Goal: Task Accomplishment & Management: Use online tool/utility

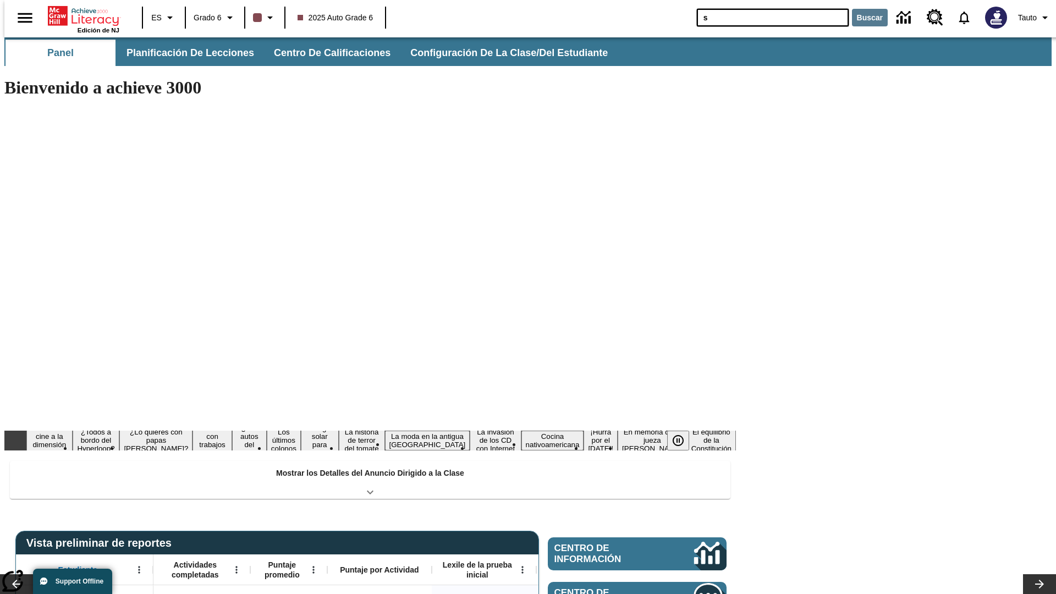
type input "s"
click at [863, 18] on button "Buscar" at bounding box center [870, 18] width 36 height 18
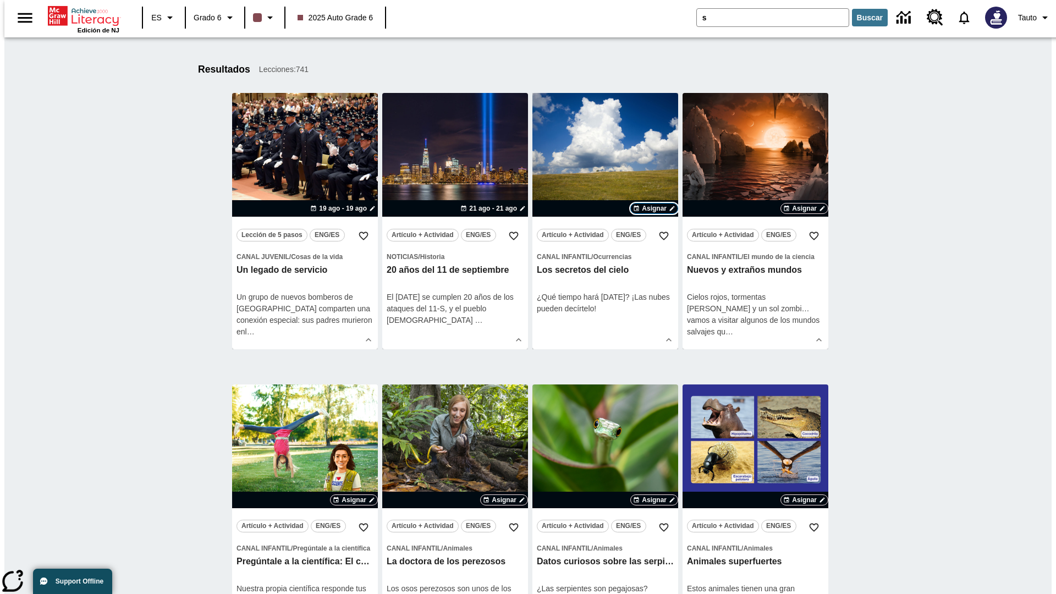
click at [654, 209] on span "Asignar" at bounding box center [654, 209] width 25 height 10
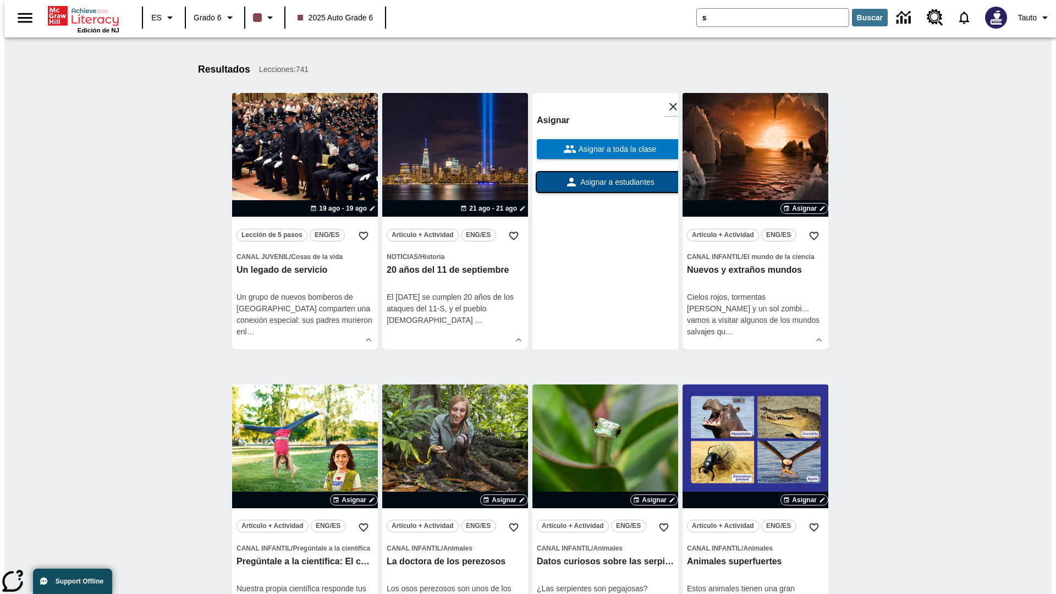
click at [605, 182] on span "Asignar a estudiantes" at bounding box center [616, 183] width 76 height 12
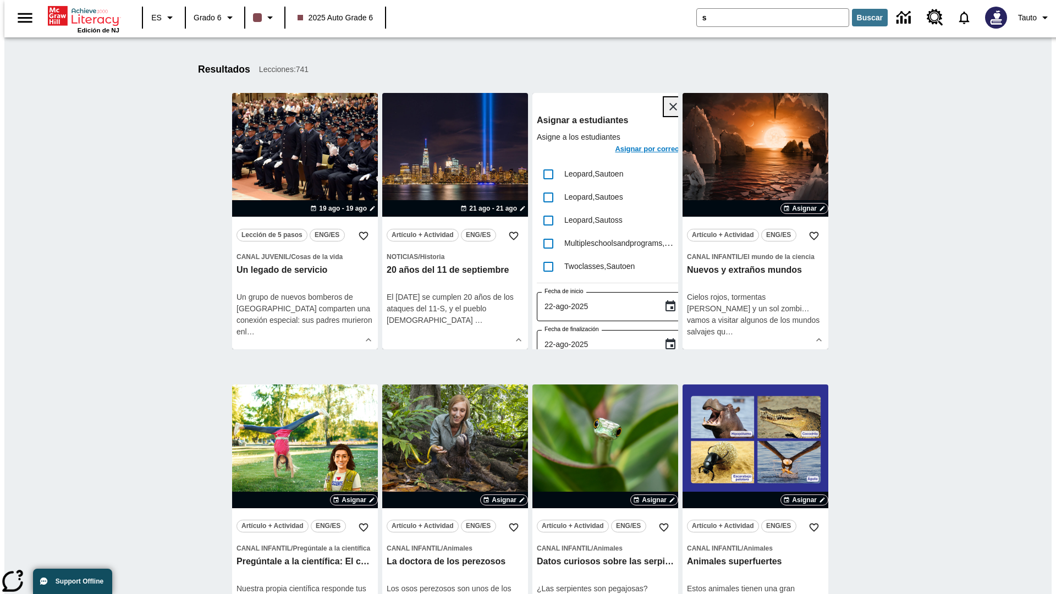
click at [670, 107] on icon "Cerrar" at bounding box center [674, 107] width 8 height 8
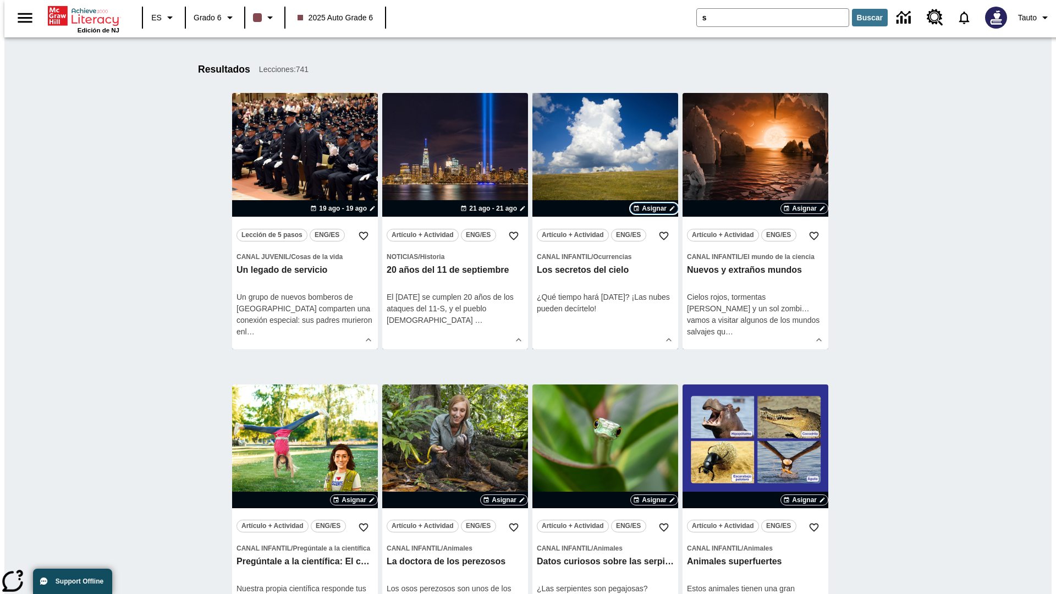
click at [654, 209] on span "Asignar" at bounding box center [654, 209] width 25 height 10
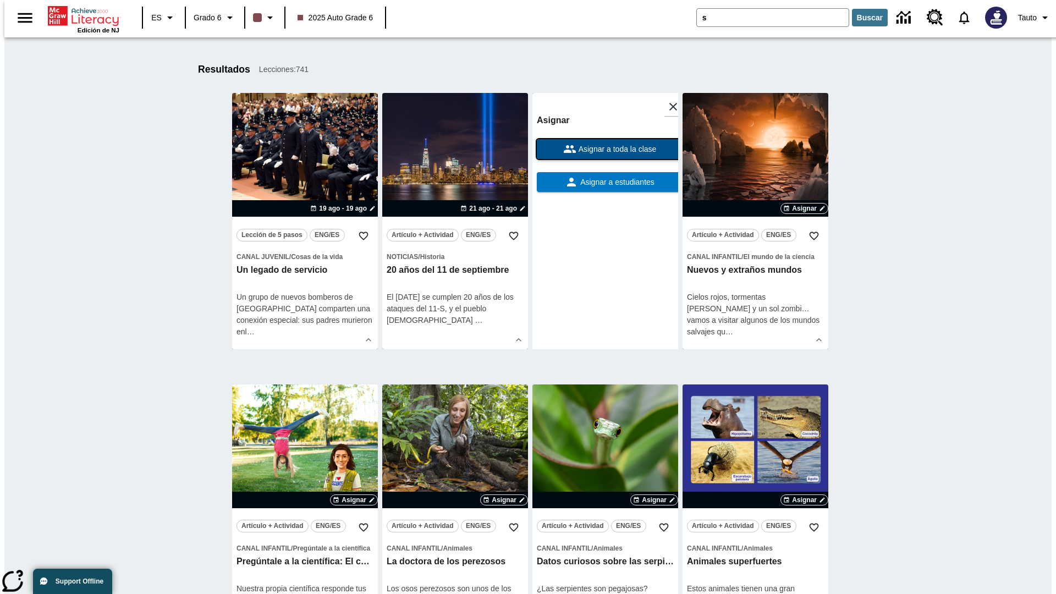
click at [605, 149] on span "Asignar a toda la clase" at bounding box center [617, 150] width 80 height 12
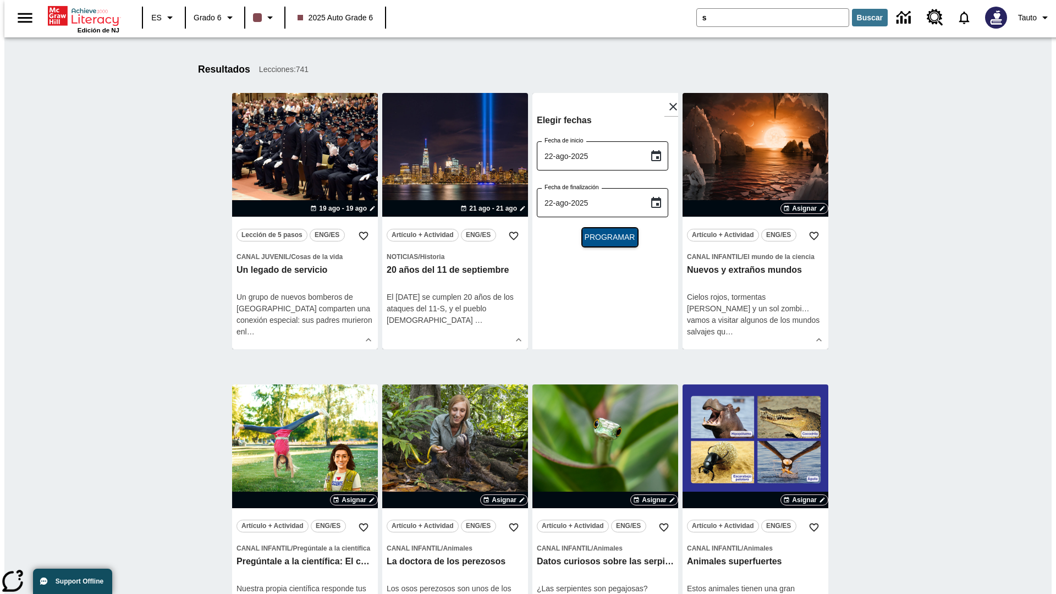
click at [605, 237] on span "Programar" at bounding box center [610, 238] width 51 height 12
